Goal: Obtain resource: Download file/media

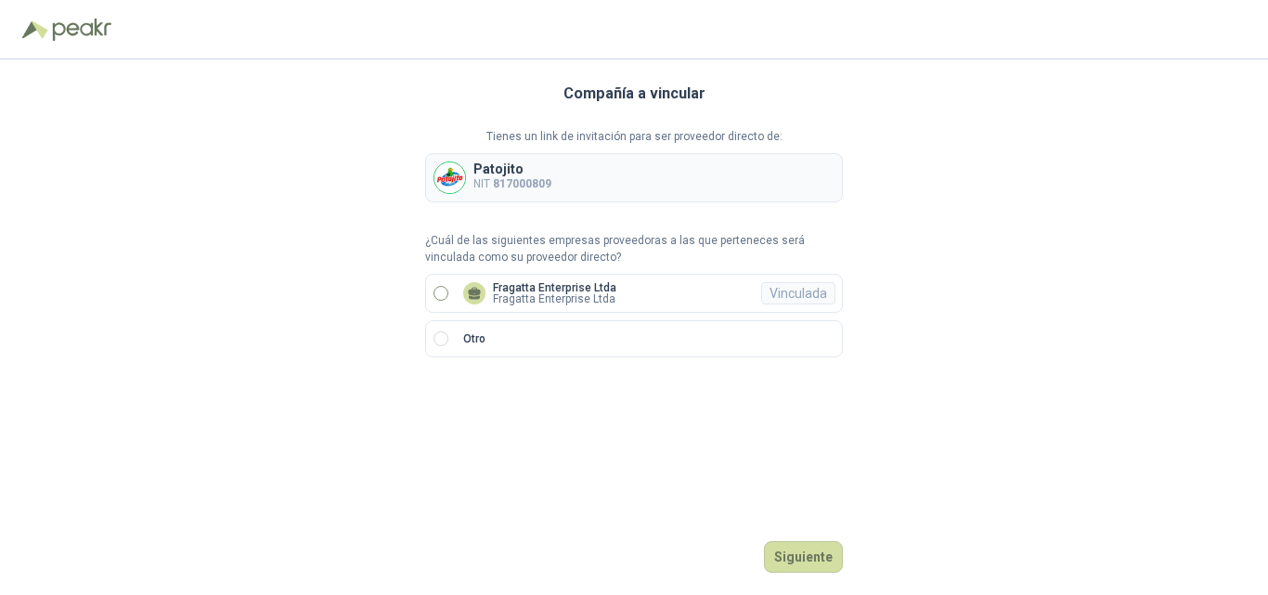
click at [529, 279] on label "Fragatta Enterprise Ltda Fragatta Enterprise Ltda Vinculada" at bounding box center [634, 293] width 418 height 39
click at [795, 559] on button "Ingresar" at bounding box center [806, 557] width 73 height 32
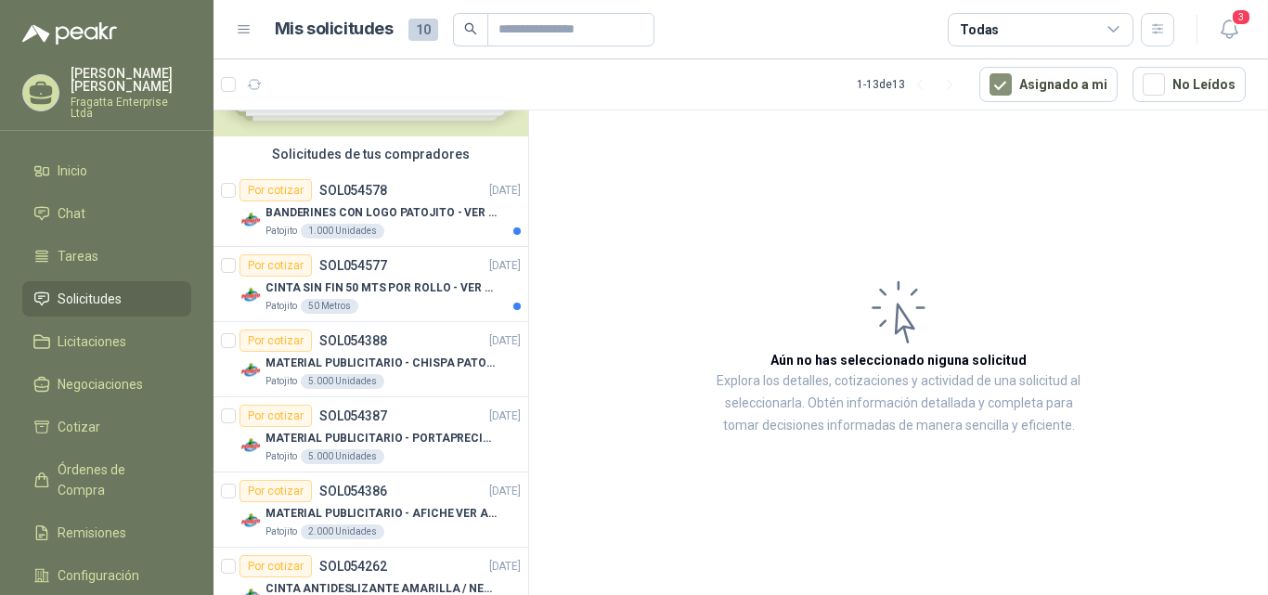
scroll to position [115, 0]
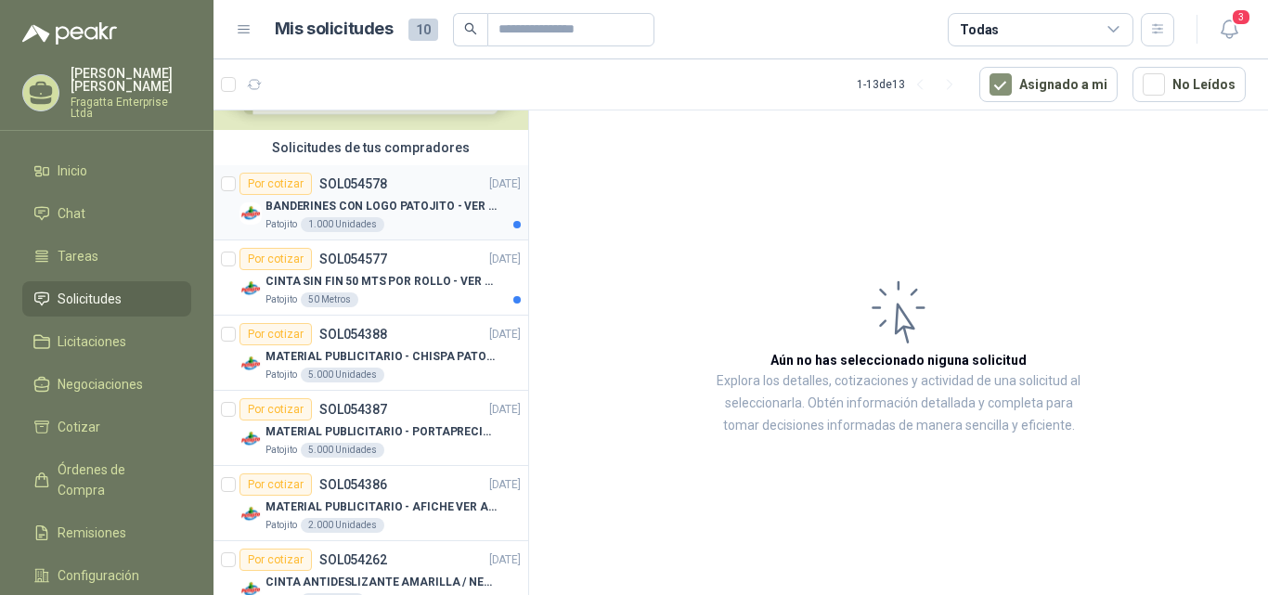
click at [426, 206] on p "BANDERINES CON LOGO PATOJITO - VER DOC ADJUNTO" at bounding box center [381, 207] width 231 height 18
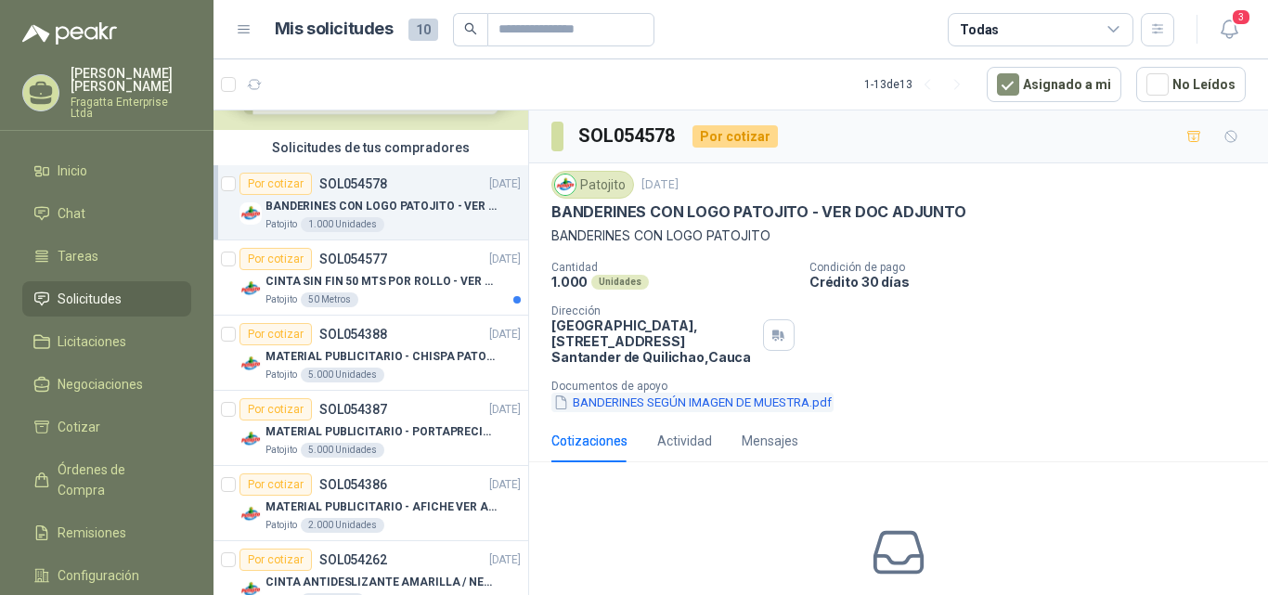
click at [738, 401] on button "BANDERINES SEGÚN IMAGEN DE MUESTRA.pdf" at bounding box center [693, 402] width 282 height 19
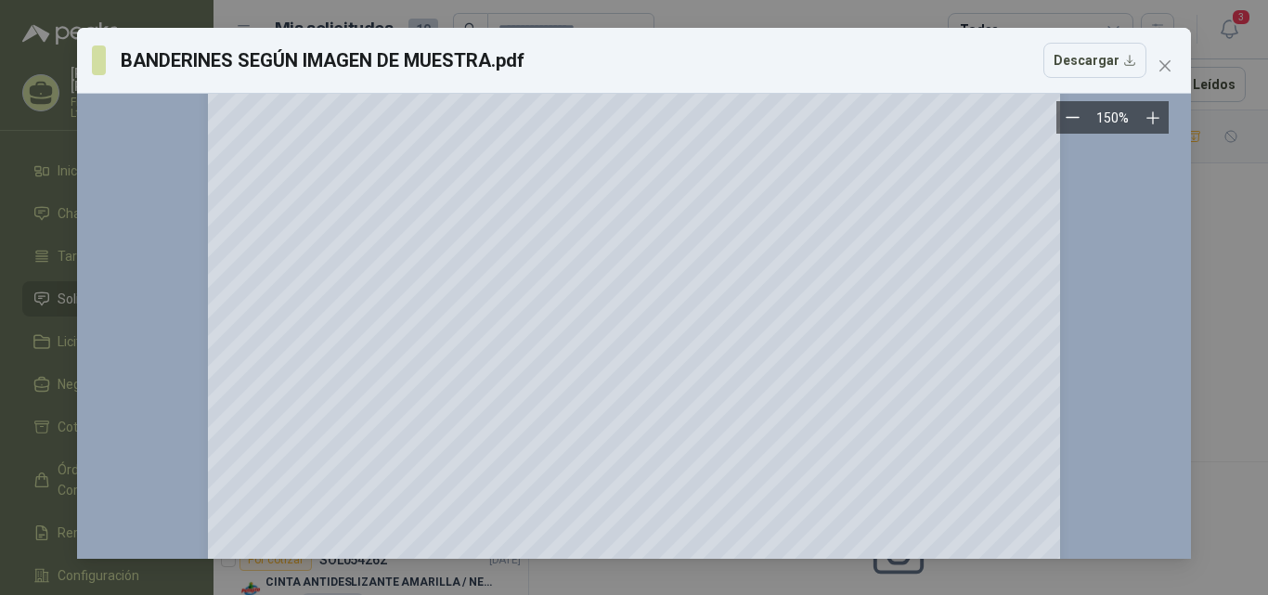
scroll to position [228, 0]
click at [1174, 68] on span "Close" at bounding box center [1165, 65] width 30 height 15
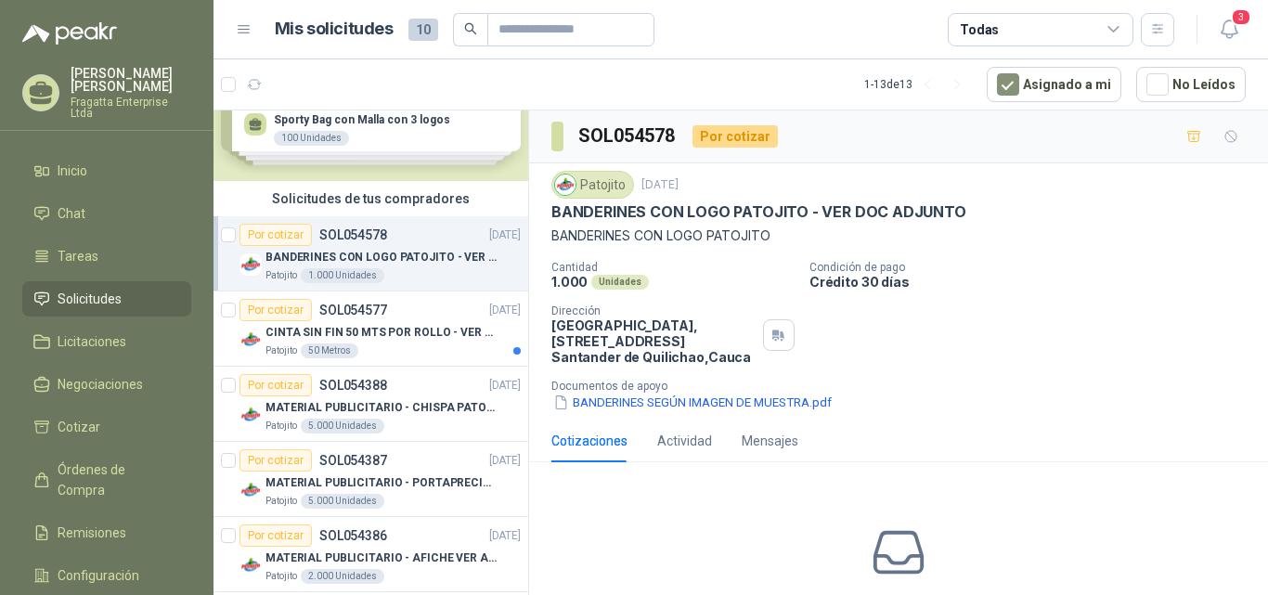
scroll to position [60, 0]
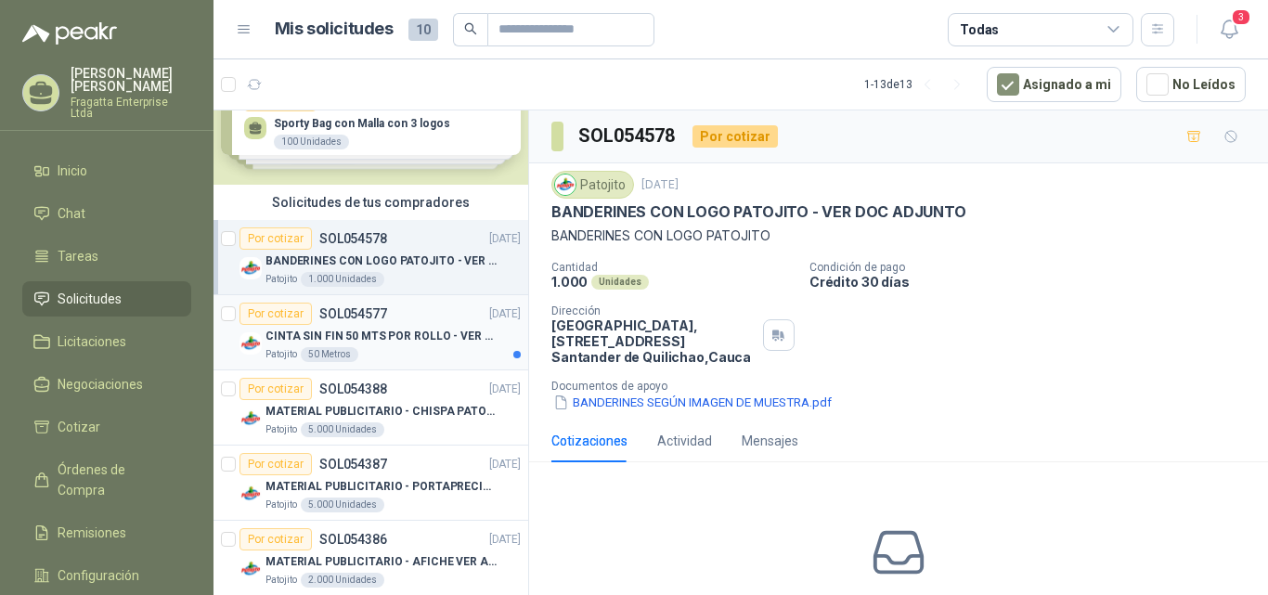
click at [440, 336] on p "CINTA SIN FIN 50 MTS POR ROLLO - VER DOC ADJUNTO" at bounding box center [381, 337] width 231 height 18
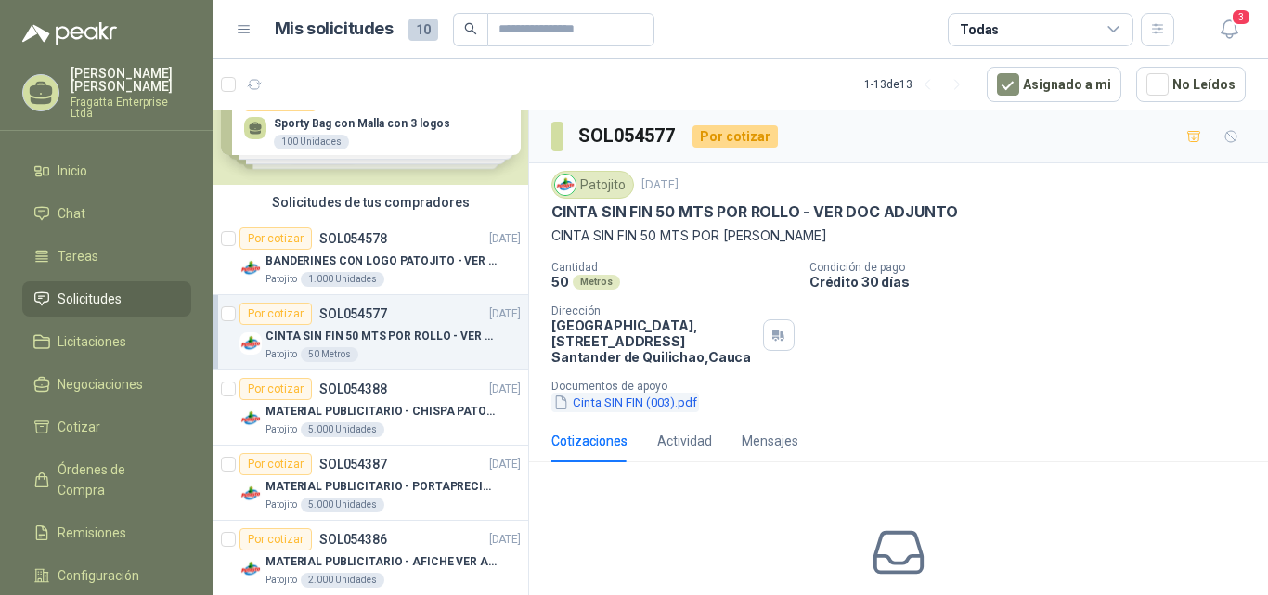
click at [627, 401] on button "Cinta SIN FIN (003).pdf" at bounding box center [626, 402] width 148 height 19
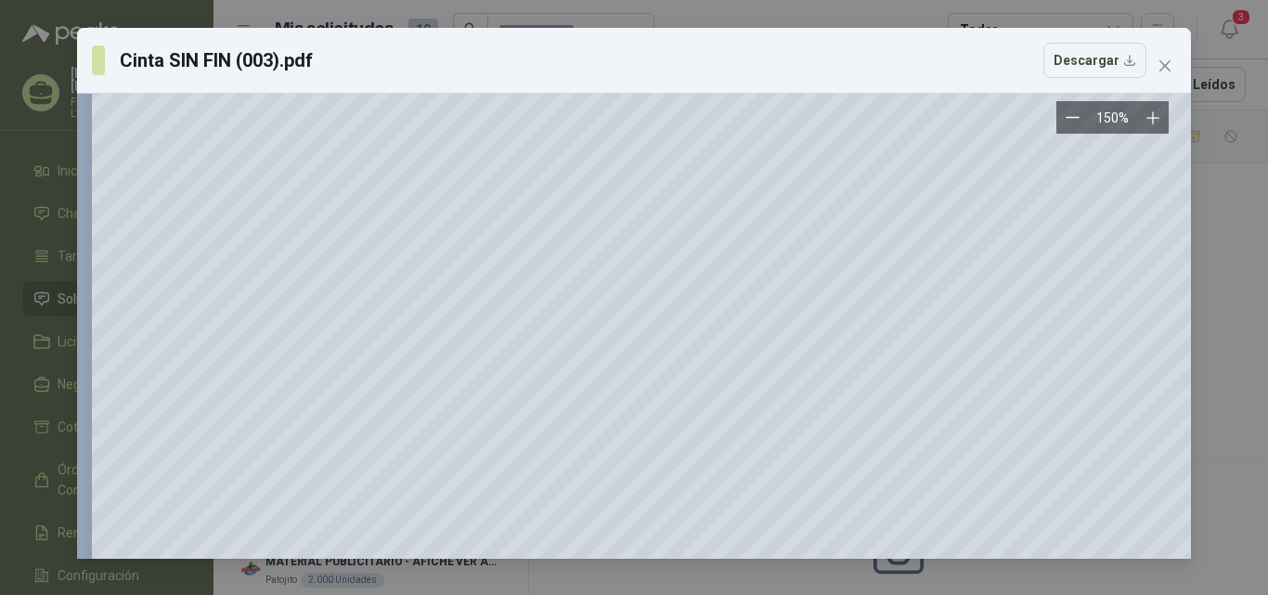
scroll to position [249, 0]
click at [1169, 64] on icon "close" at bounding box center [1165, 65] width 15 height 15
